Goal: Navigation & Orientation: Find specific page/section

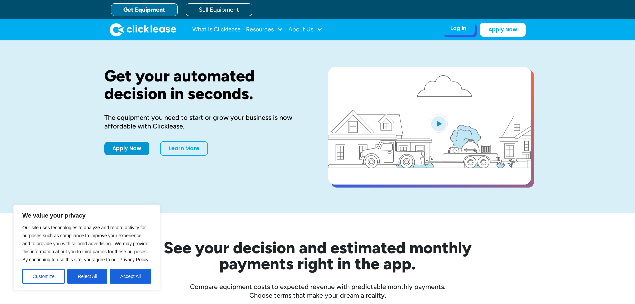
click at [460, 29] on div "Log In" at bounding box center [459, 28] width 16 height 7
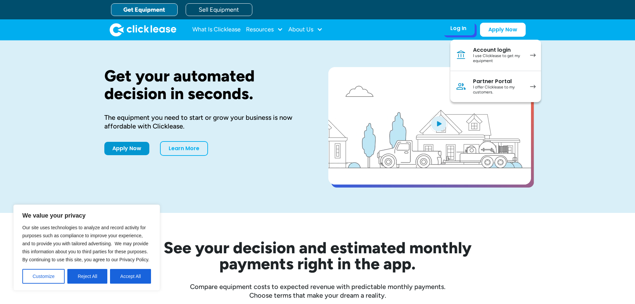
click at [478, 54] on div "I use Clicklease to get my equipment" at bounding box center [498, 58] width 50 height 10
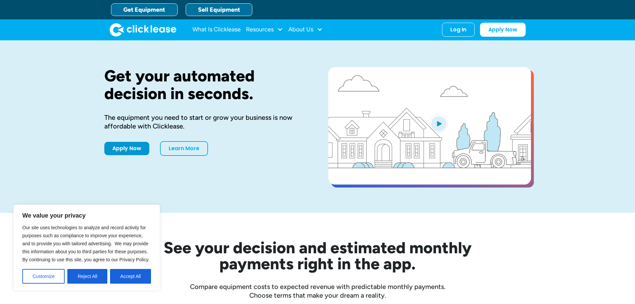
click at [209, 8] on link "Sell Equipment" at bounding box center [219, 9] width 67 height 13
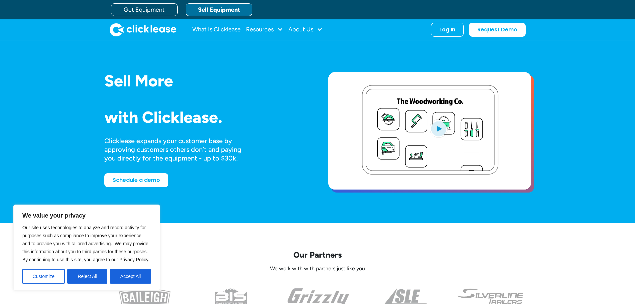
click at [209, 8] on link "Sell Equipment" at bounding box center [219, 9] width 67 height 13
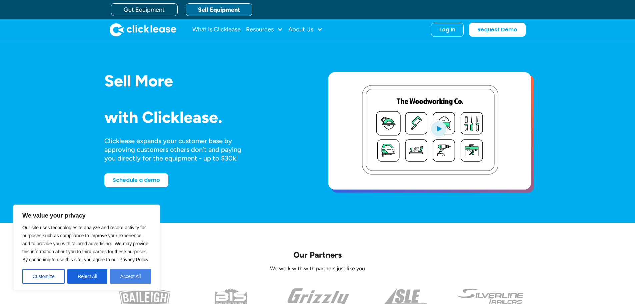
click at [121, 279] on button "Accept All" at bounding box center [130, 276] width 41 height 15
